Goal: Task Accomplishment & Management: Use online tool/utility

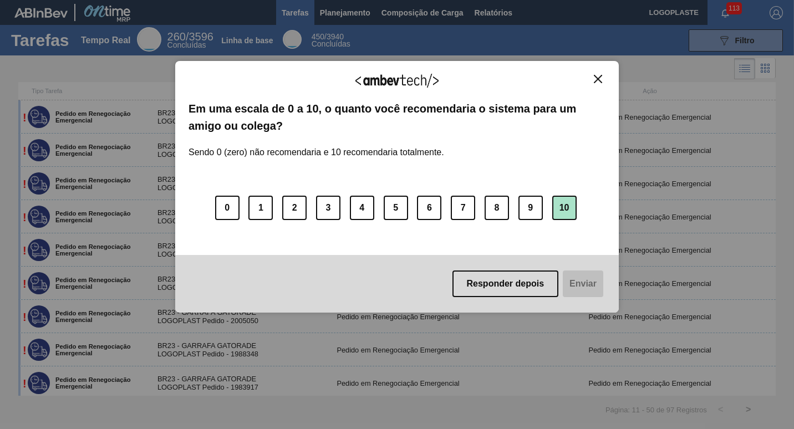
click at [565, 206] on button "10" at bounding box center [564, 208] width 24 height 24
click at [578, 281] on button "Enviar" at bounding box center [582, 284] width 43 height 27
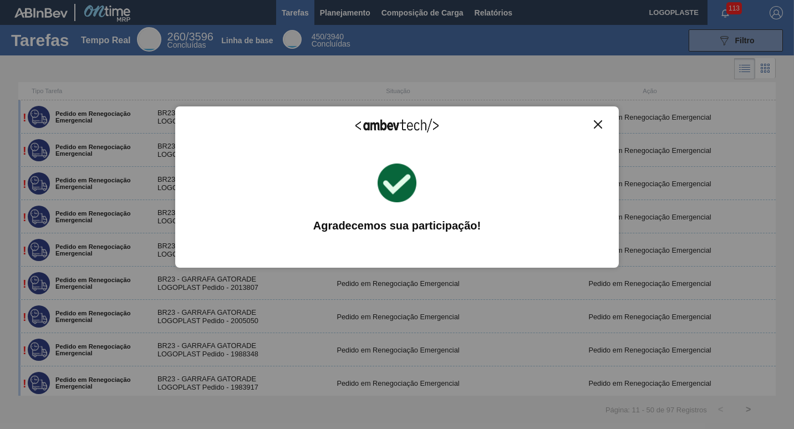
click at [602, 124] on img "Fechar" at bounding box center [598, 124] width 8 height 8
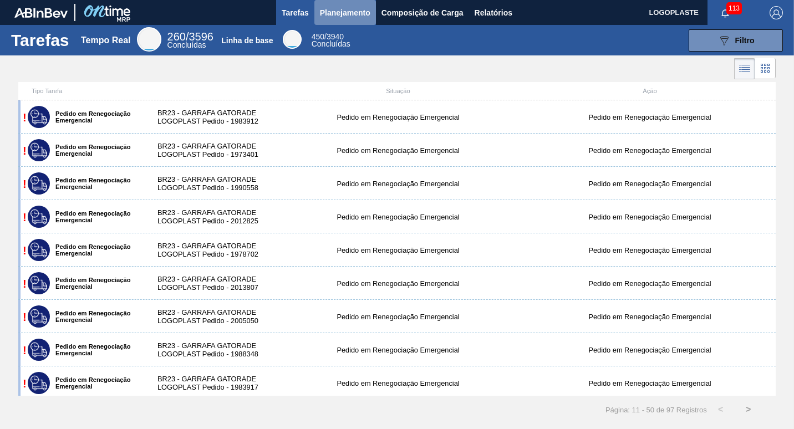
click at [346, 14] on span "Planejamento" at bounding box center [345, 12] width 50 height 13
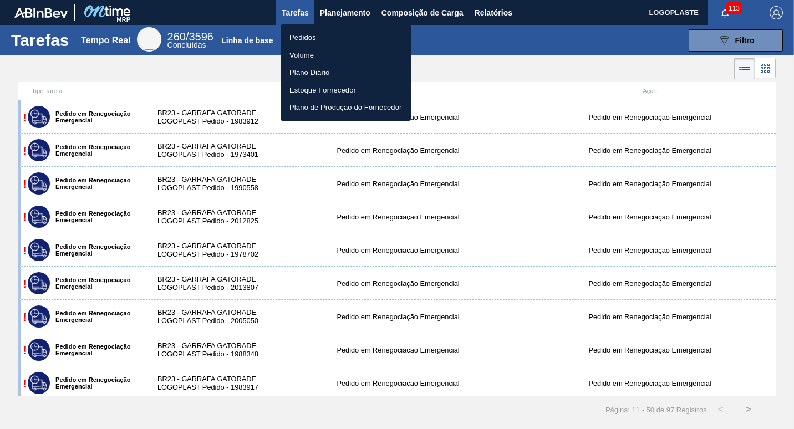
click at [317, 38] on li "Pedidos" at bounding box center [346, 38] width 130 height 18
